Goal: Find specific page/section: Find specific page/section

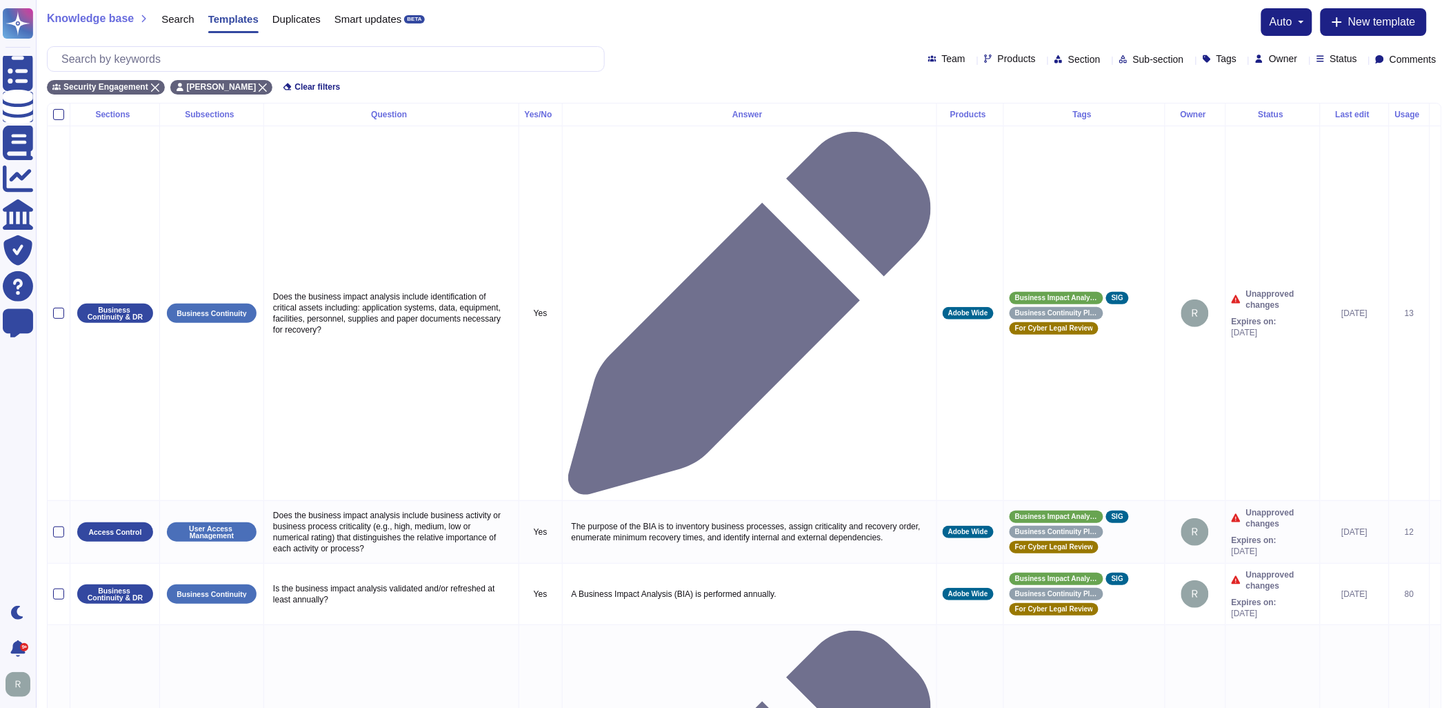
click at [659, 45] on div "Knowledge base Search Templates Duplicates Smart updates BETA auto New template…" at bounding box center [744, 51] width 1417 height 103
click at [237, 23] on span "Templates" at bounding box center [233, 19] width 50 height 10
click at [231, 21] on span "Templates" at bounding box center [233, 19] width 50 height 10
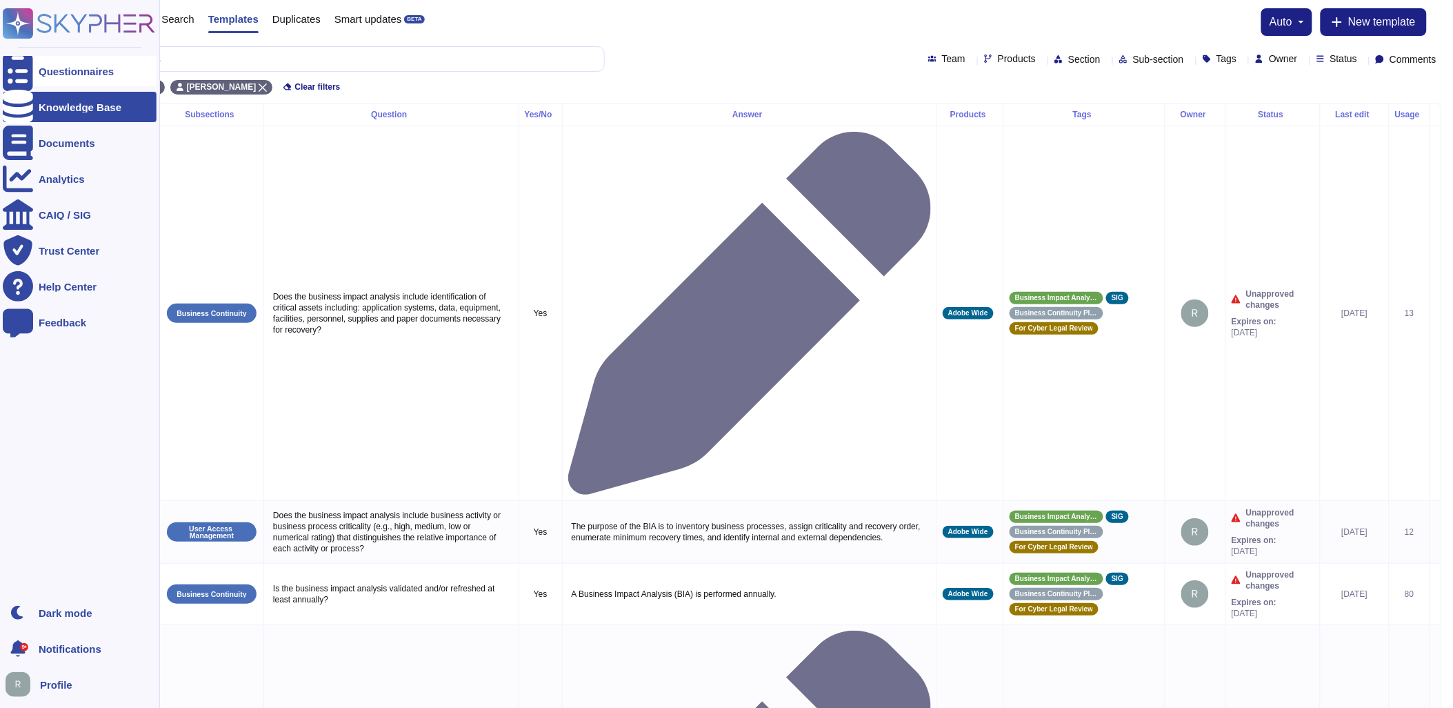
click at [37, 62] on div "Questionnaires" at bounding box center [80, 71] width 154 height 30
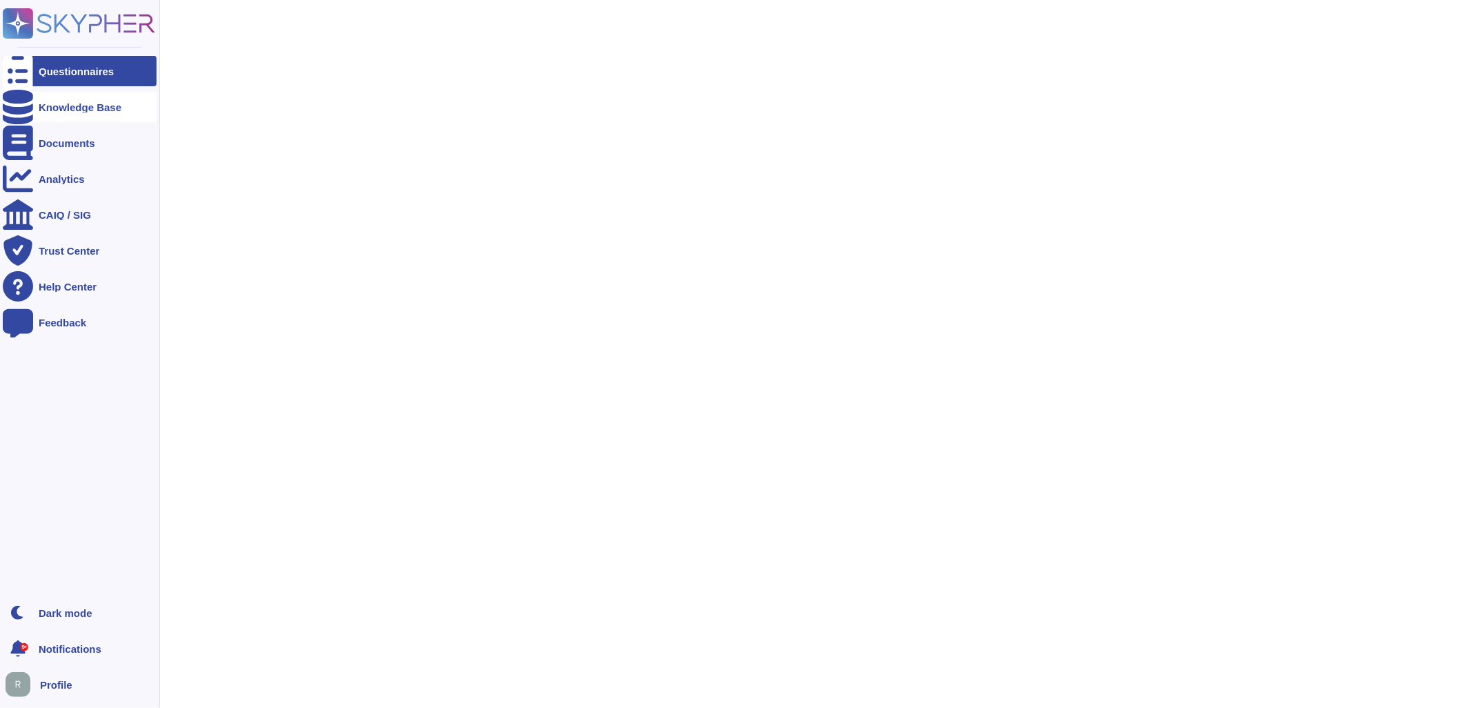
click at [132, 95] on div "Knowledge Base" at bounding box center [80, 107] width 154 height 30
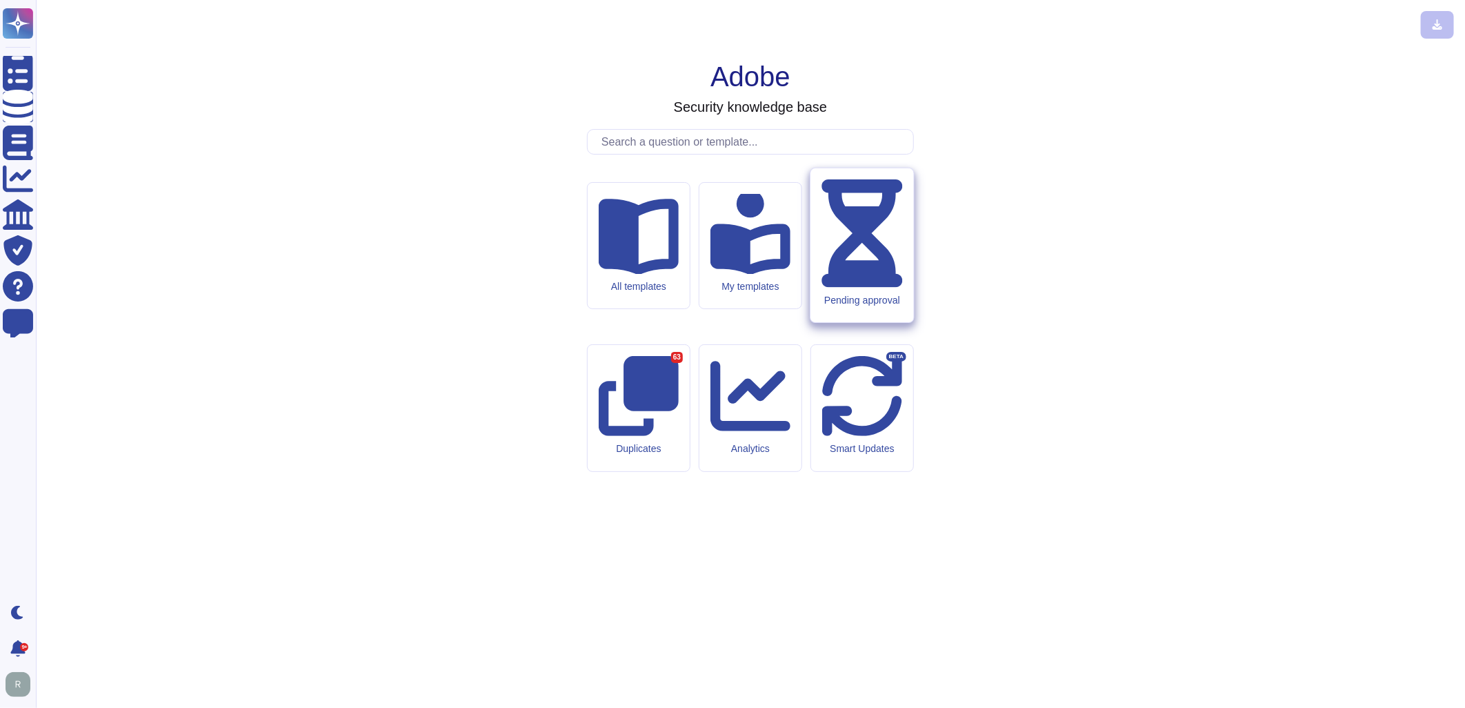
click at [868, 323] on div "Pending approval" at bounding box center [861, 245] width 103 height 154
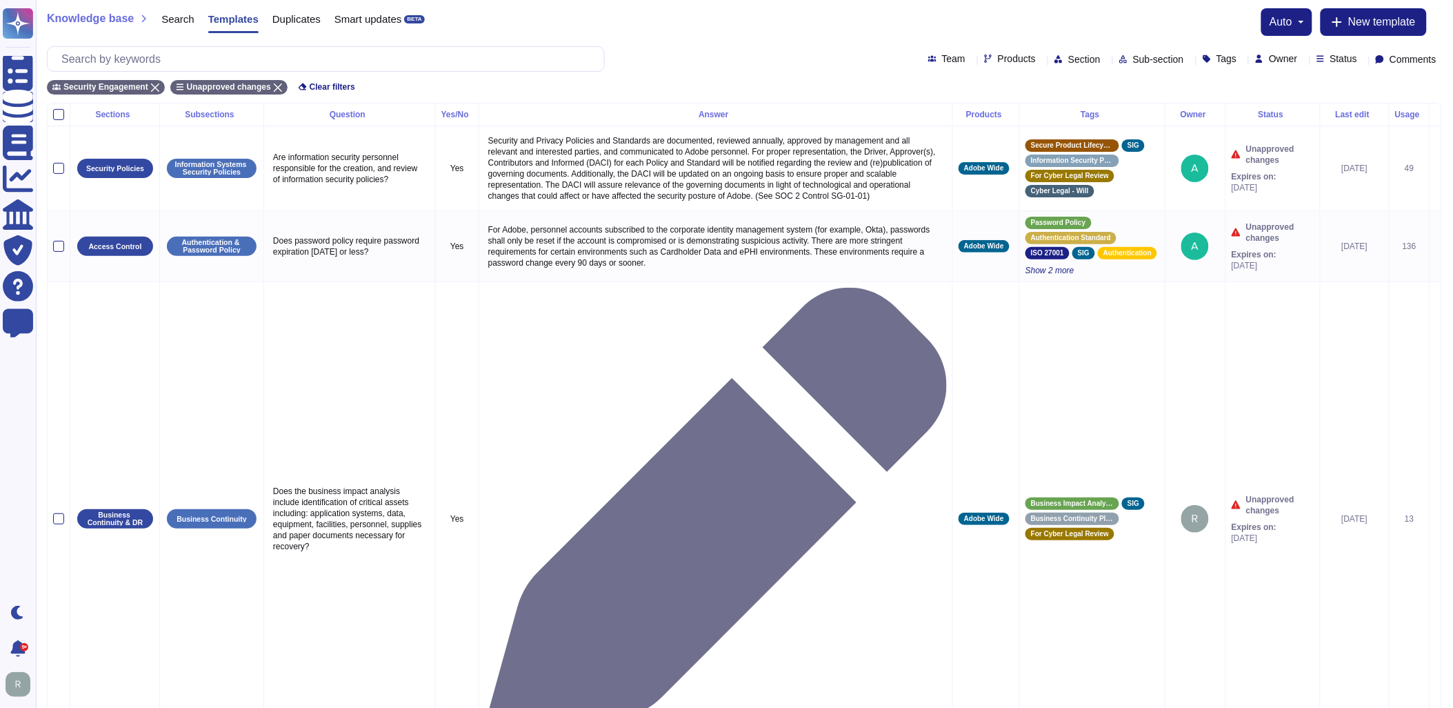
click at [1339, 65] on div "Team Products Section Sub-section Tags Owner Status Comments" at bounding box center [744, 59] width 1395 height 26
click at [1341, 60] on span "Status" at bounding box center [1344, 59] width 28 height 10
click at [1357, 190] on span "Expired" at bounding box center [1358, 196] width 35 height 12
click at [1363, 156] on span "Expire soon" at bounding box center [1368, 161] width 54 height 12
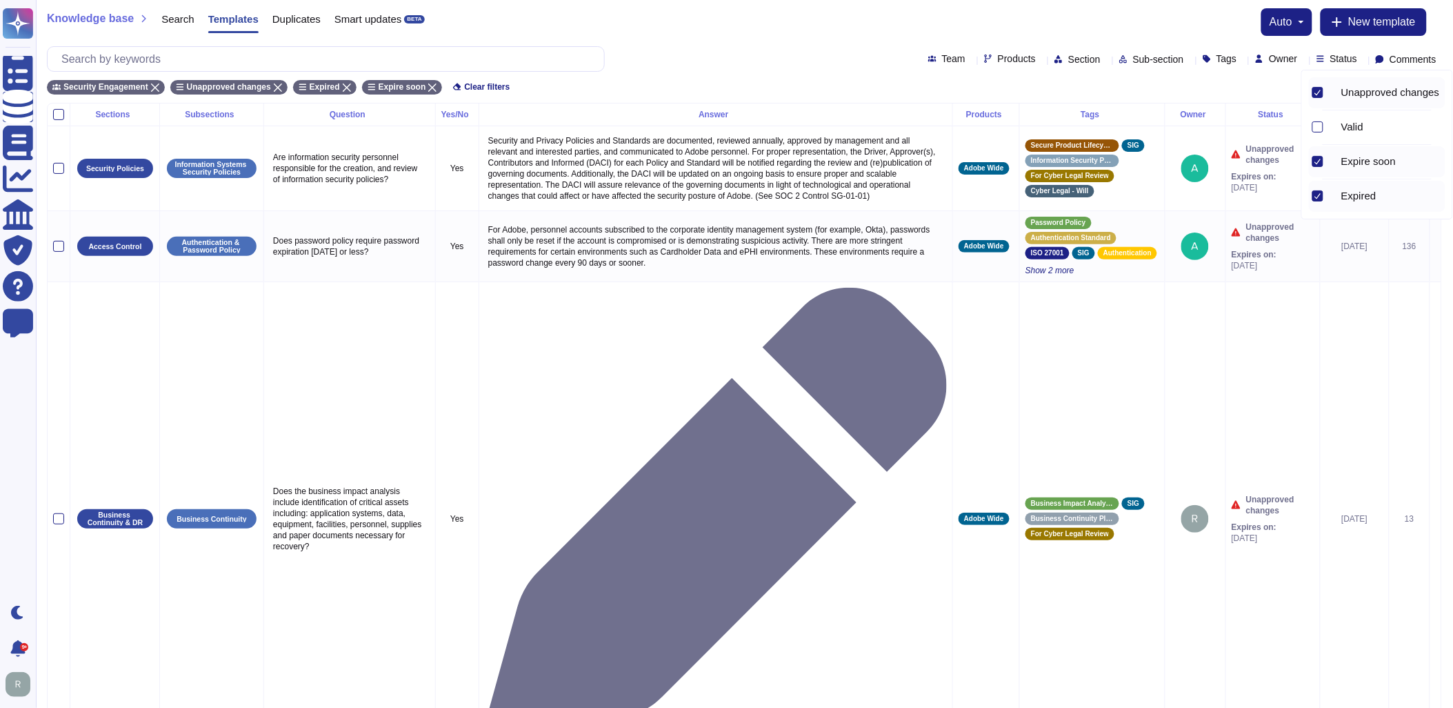
click at [1377, 86] on span "Unapproved changes" at bounding box center [1390, 92] width 99 height 12
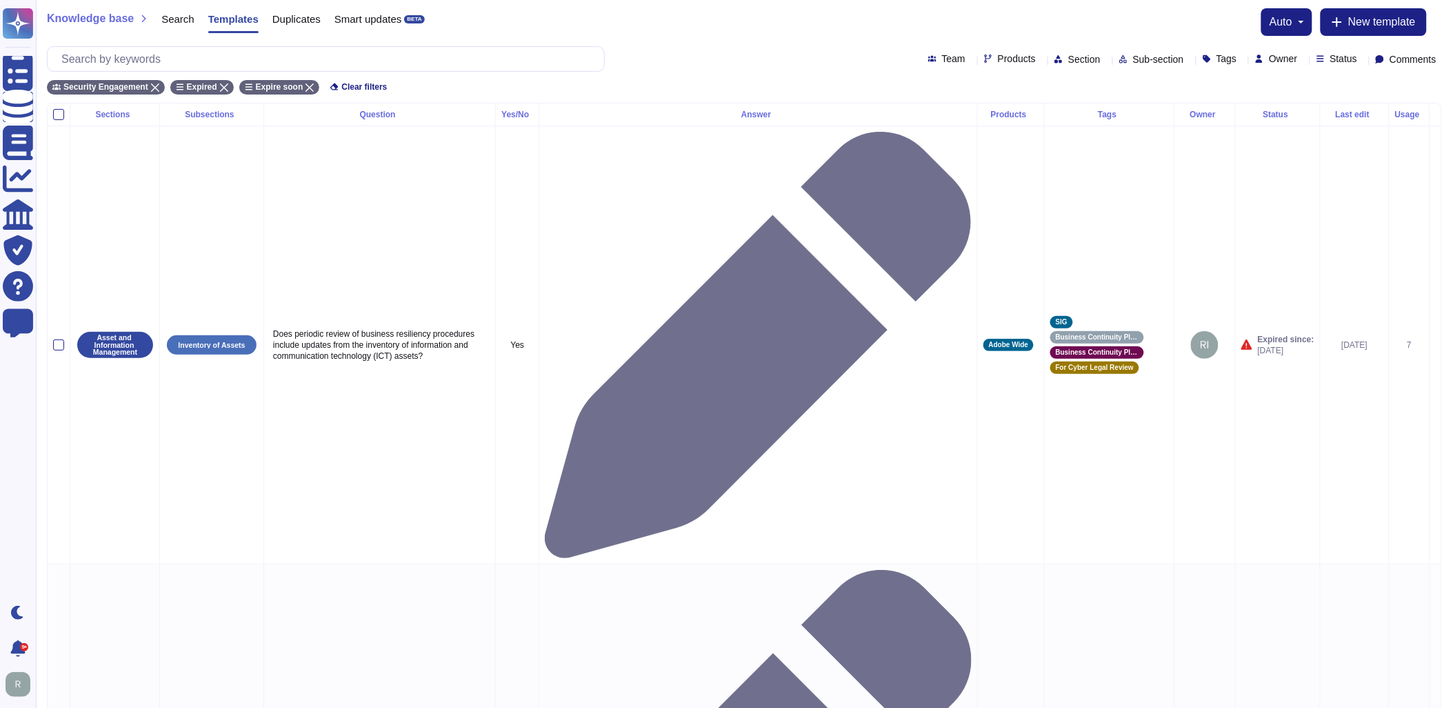
click at [780, 30] on div "Knowledge base Search Templates Duplicates Smart updates BETA auto New template" at bounding box center [744, 22] width 1395 height 28
click at [1269, 57] on span "Owner" at bounding box center [1283, 59] width 28 height 10
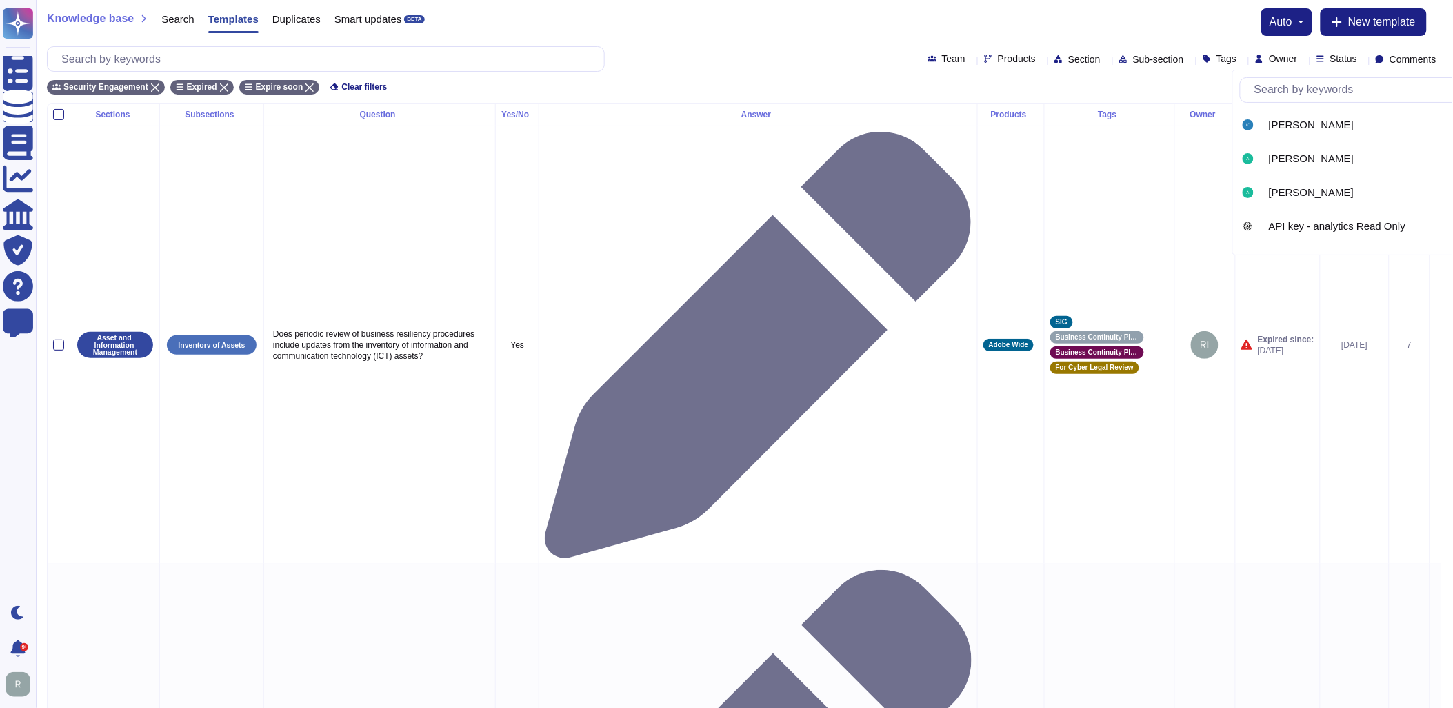
click at [1295, 99] on input "text" at bounding box center [1378, 90] width 261 height 24
type input "[PERSON_NAME]"
click at [1272, 117] on div "[PERSON_NAME]" at bounding box center [1320, 125] width 160 height 31
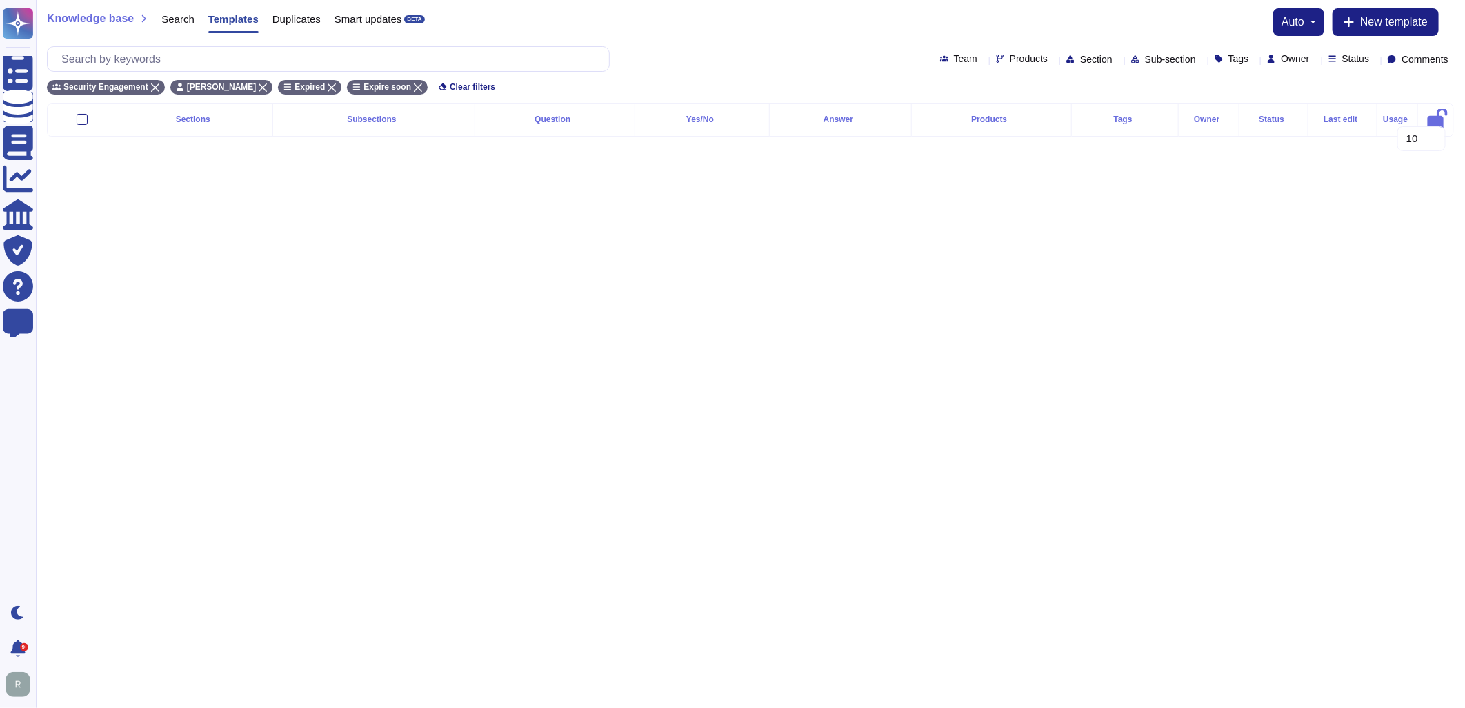
click at [957, 159] on html "Questionnaires Knowledge Base Documents Analytics CAIQ / SIG Trust Center Help …" at bounding box center [732, 79] width 1465 height 159
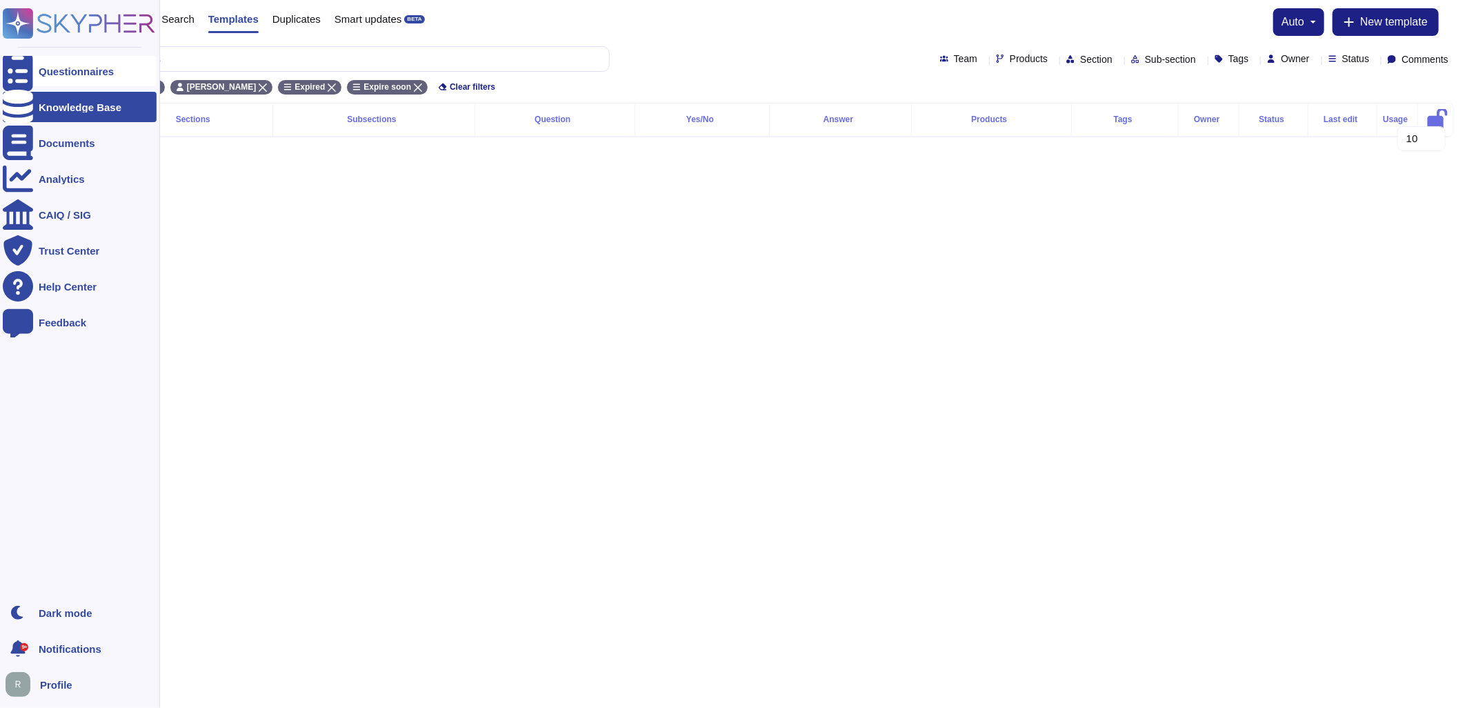
click at [10, 65] on icon at bounding box center [18, 71] width 30 height 41
